Goal: Transaction & Acquisition: Purchase product/service

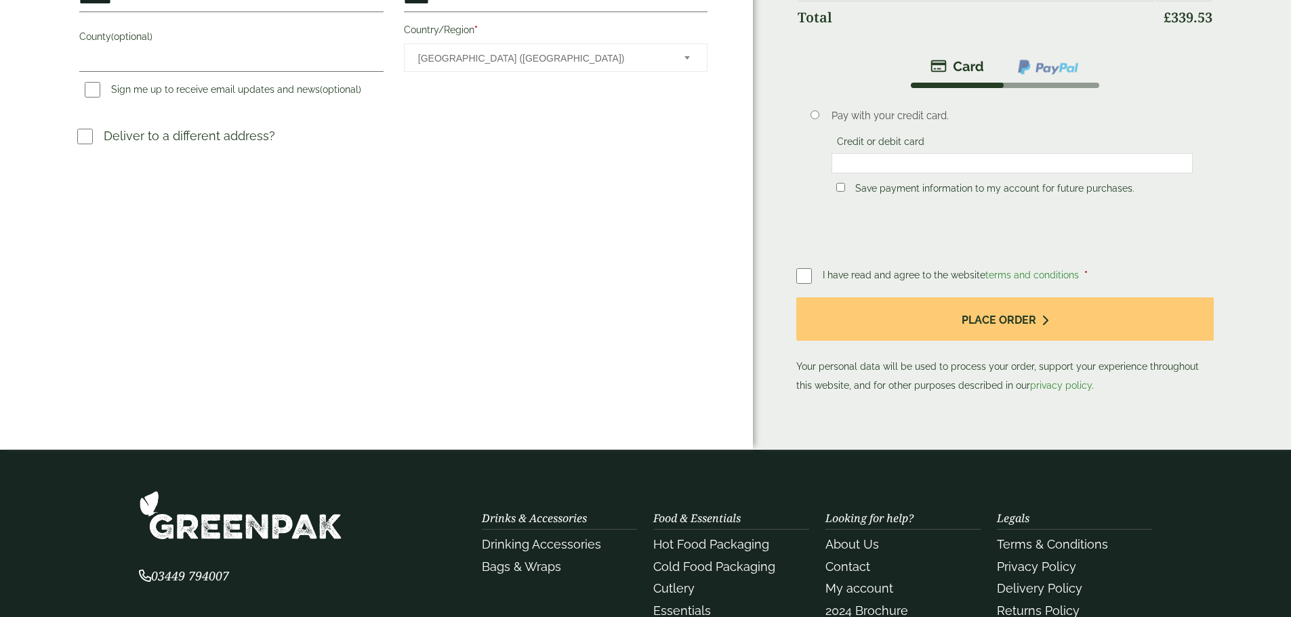
scroll to position [545, 0]
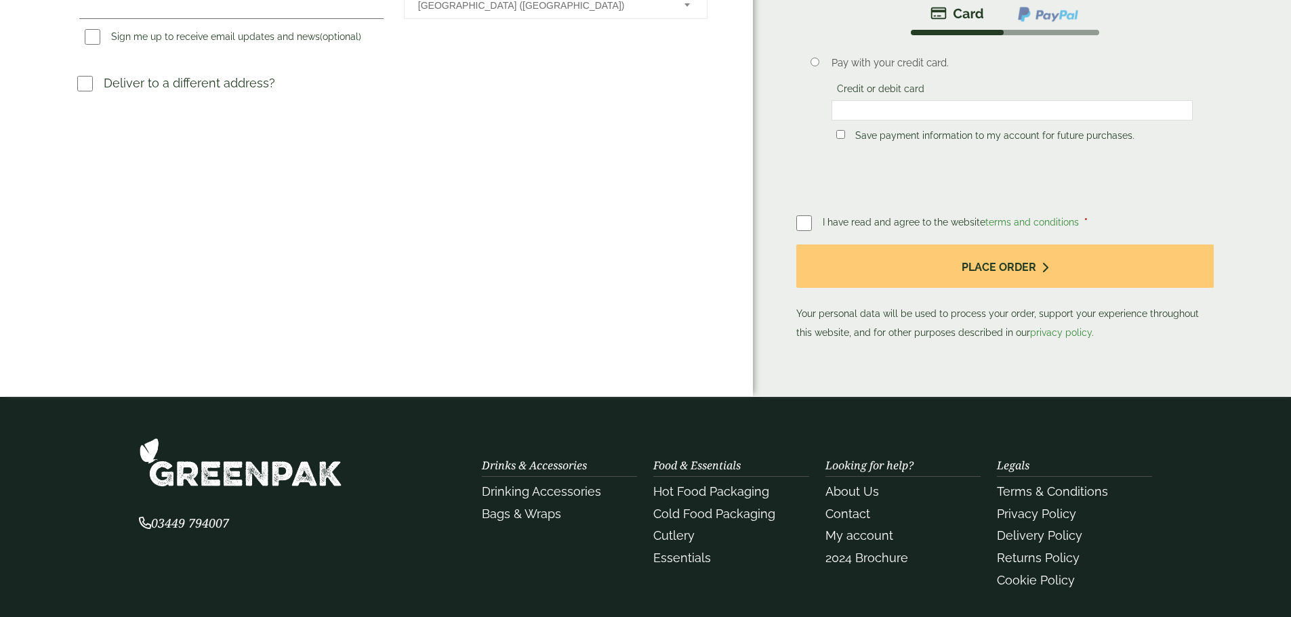
click at [806, 213] on label at bounding box center [809, 222] width 26 height 19
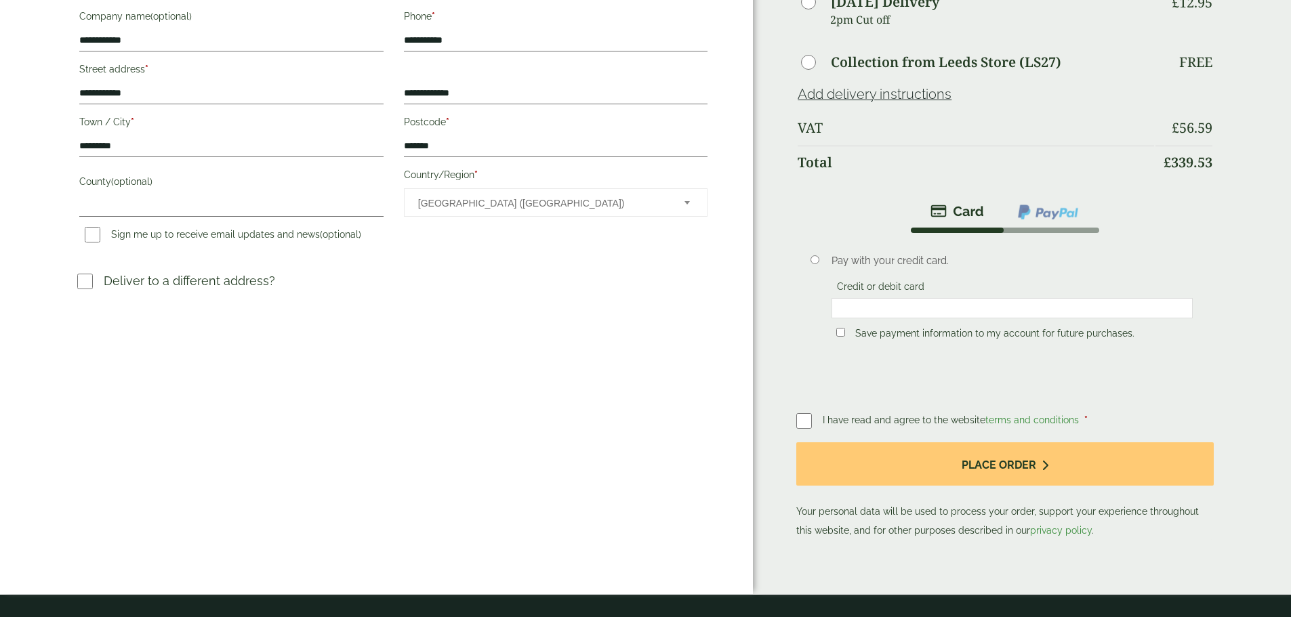
scroll to position [342, 0]
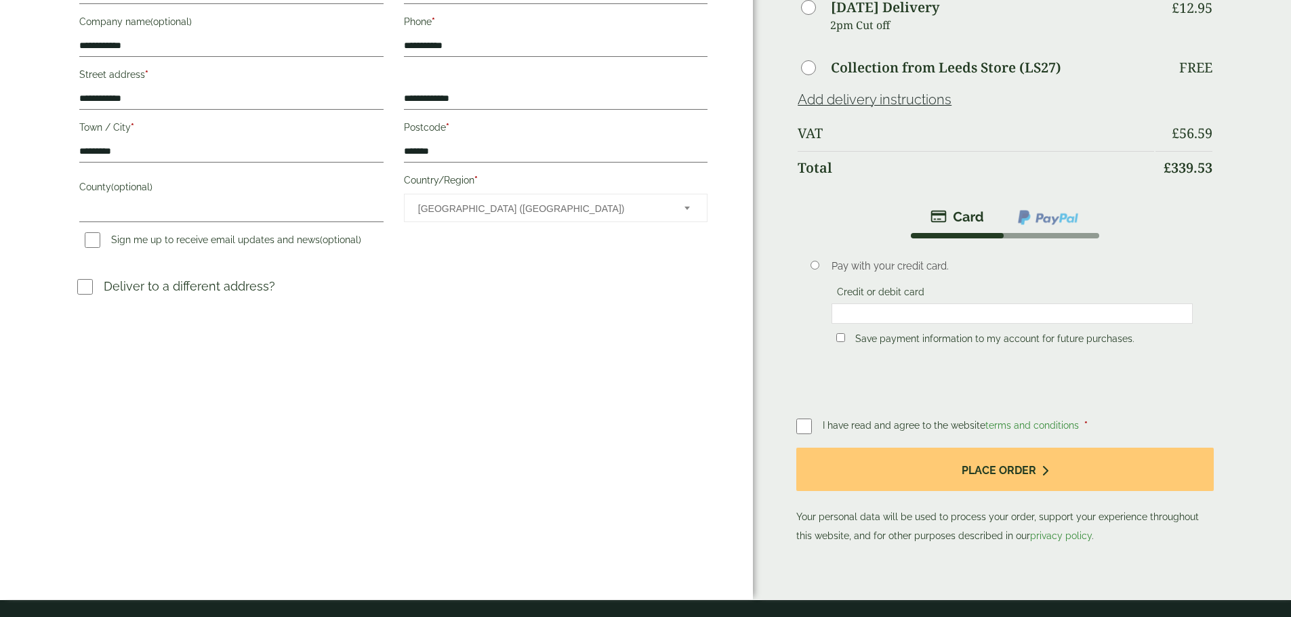
click at [906, 304] on div at bounding box center [1011, 314] width 361 height 20
click at [1000, 216] on li at bounding box center [1048, 217] width 96 height 31
click at [1016, 209] on img at bounding box center [1047, 218] width 63 height 18
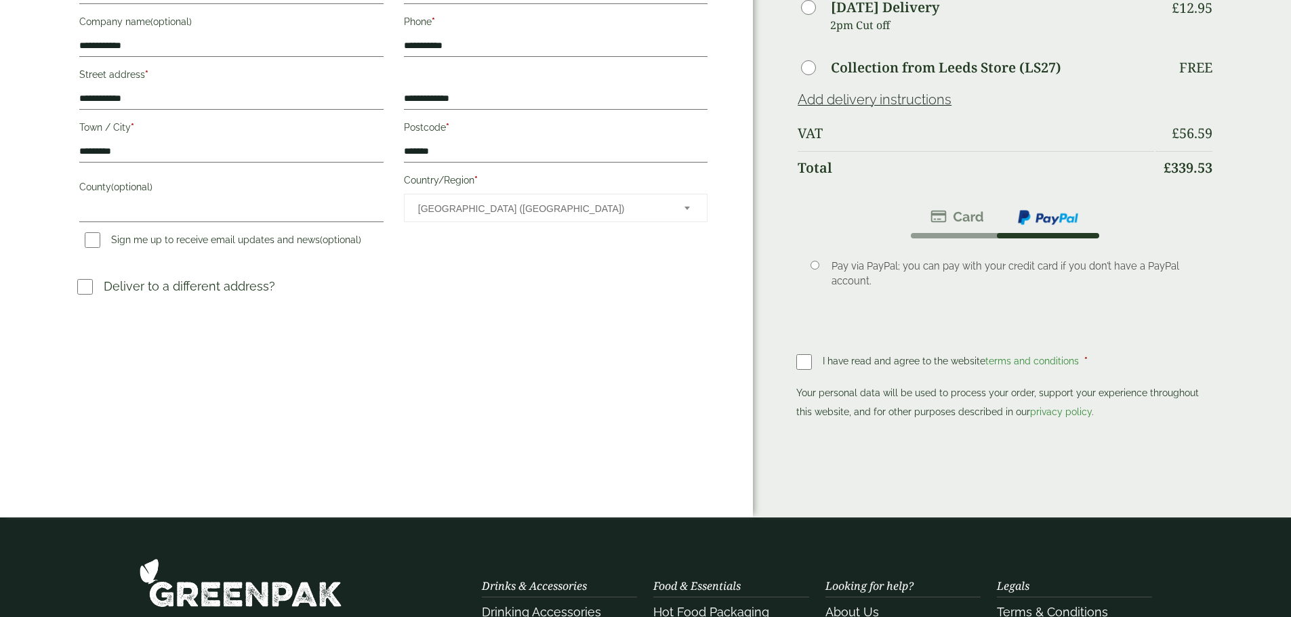
click at [943, 209] on img at bounding box center [957, 217] width 54 height 16
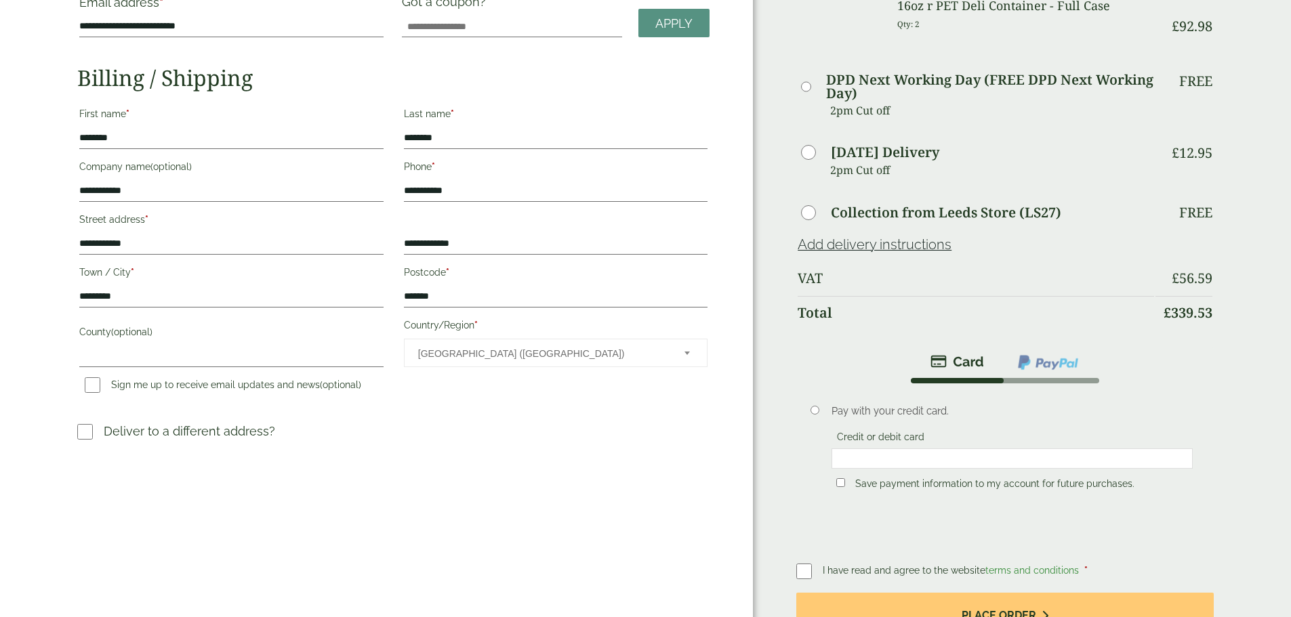
scroll to position [274, 0]
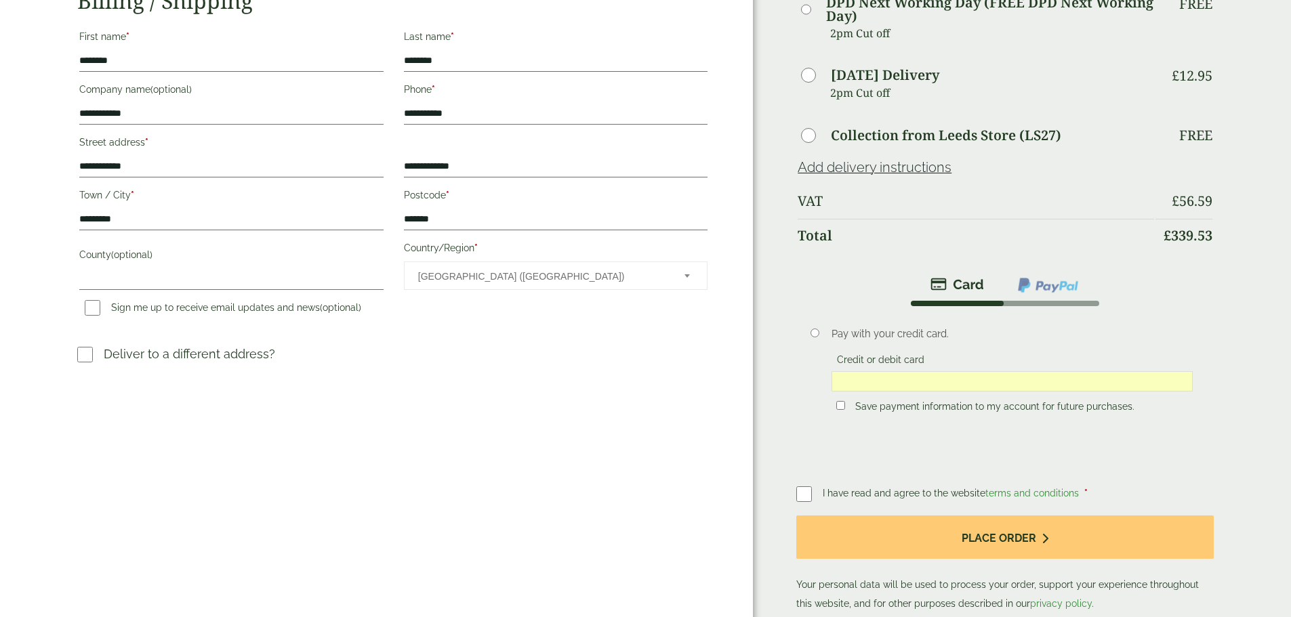
click at [1186, 329] on div "Order Summary Item Ammount 9" White Paper Smoothie Straws - Full Case Qty: 4 £ …" at bounding box center [1022, 196] width 538 height 941
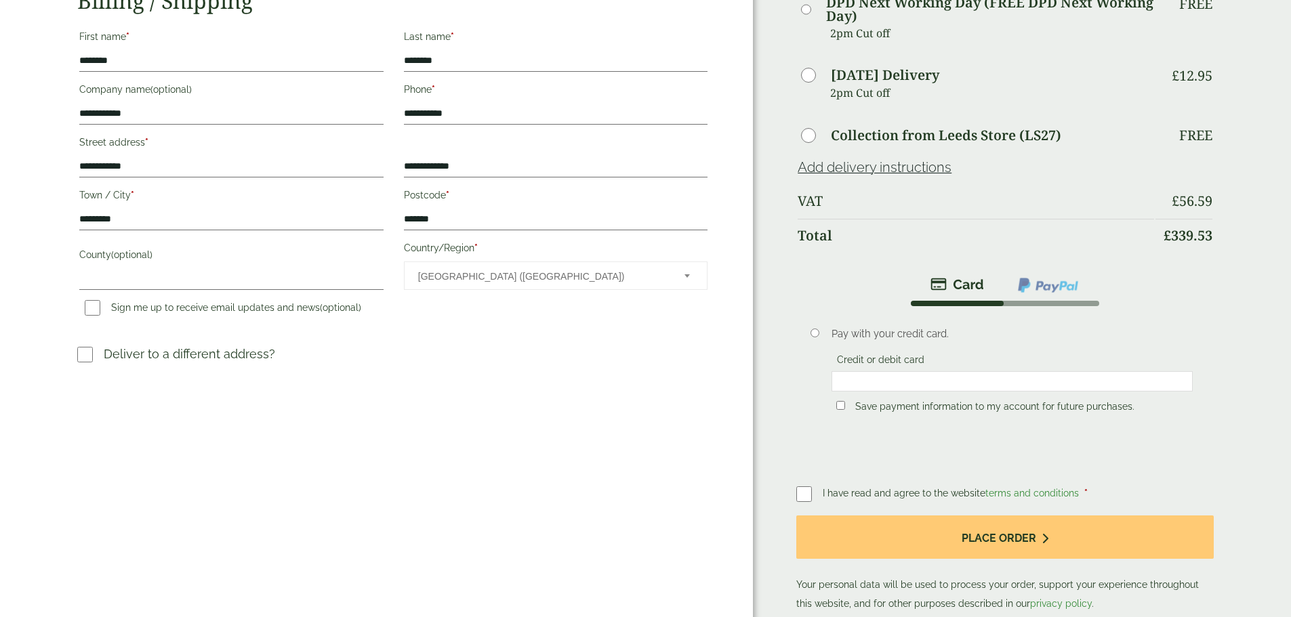
click at [1195, 418] on div "Order Summary Item Ammount 9" White Paper Smoothie Straws - Full Case Qty: 4 £ …" at bounding box center [1022, 196] width 538 height 941
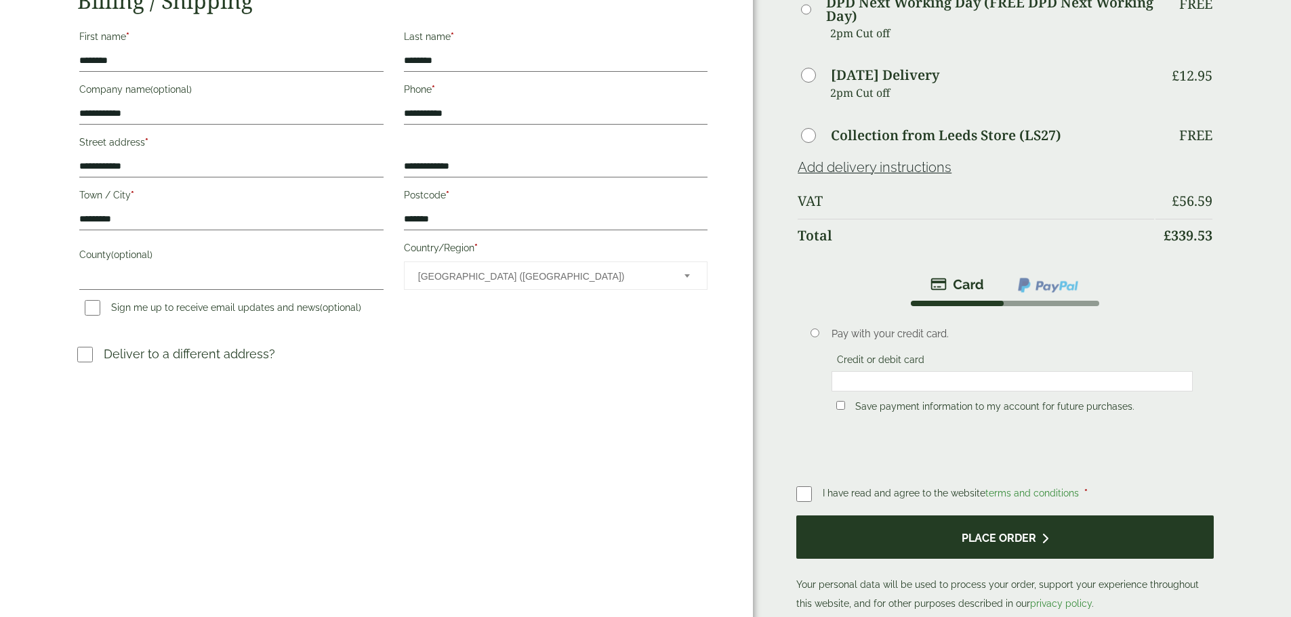
click at [1114, 516] on button "Place order" at bounding box center [1004, 538] width 417 height 44
